Goal: Task Accomplishment & Management: Use online tool/utility

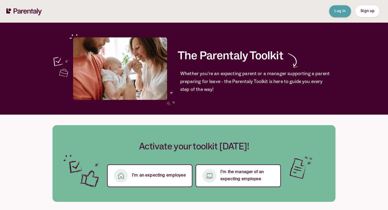
click at [341, 11] on span "Log in" at bounding box center [340, 11] width 11 height 4
